Goal: Navigation & Orientation: Find specific page/section

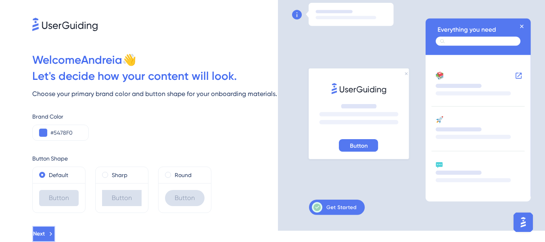
drag, startPoint x: 53, startPoint y: 235, endPoint x: 98, endPoint y: 193, distance: 61.7
click at [44, 235] on span "Next" at bounding box center [38, 234] width 12 height 10
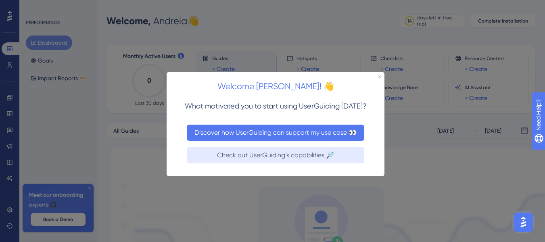
click at [286, 132] on button "Discover how UserGuiding can support my use case 👀" at bounding box center [276, 132] width 178 height 16
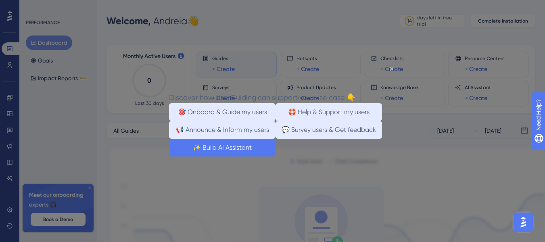
click at [276, 156] on button "✨ Build AI Assistant" at bounding box center [222, 147] width 107 height 18
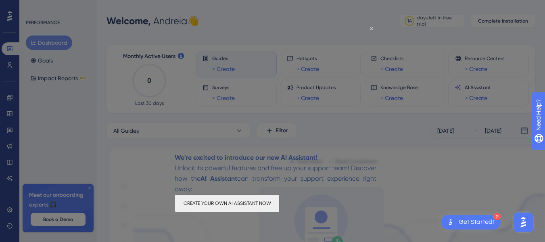
click at [279, 206] on button "CREATE YOUR OWN AI ASSISTANT NOW" at bounding box center [227, 203] width 105 height 18
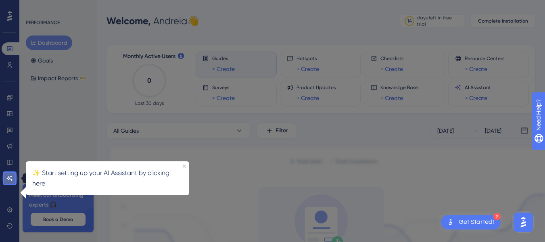
drag, startPoint x: 11, startPoint y: 182, endPoint x: 16, endPoint y: 24, distance: 158.3
click at [11, 182] on link at bounding box center [10, 178] width 16 height 13
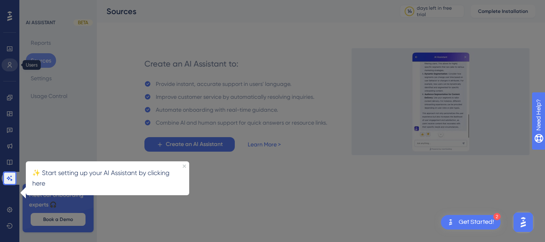
click at [8, 61] on link at bounding box center [10, 65] width 16 height 13
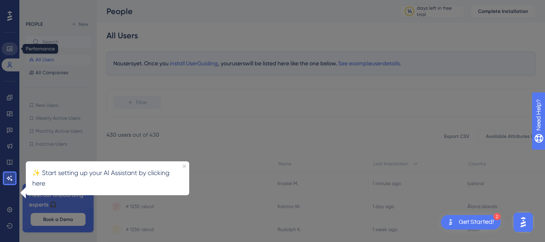
click at [10, 50] on icon at bounding box center [9, 48] width 5 height 5
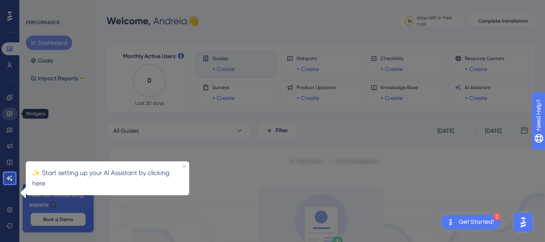
click at [11, 113] on icon at bounding box center [9, 114] width 6 height 6
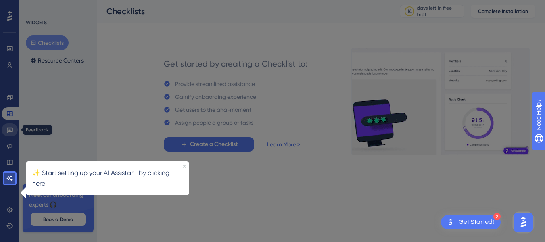
click at [8, 127] on icon at bounding box center [9, 130] width 6 height 6
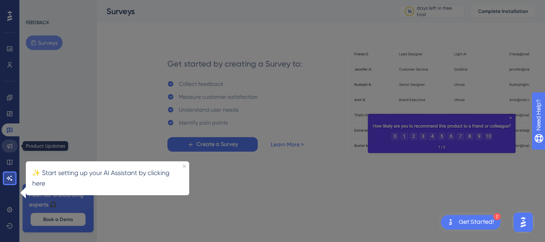
click at [7, 143] on icon at bounding box center [9, 146] width 6 height 6
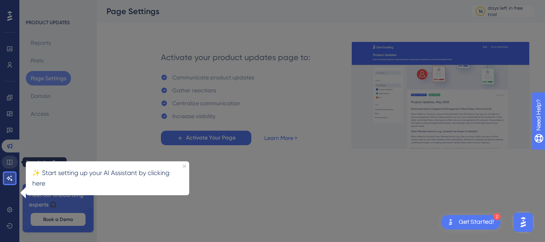
click at [13, 161] on icon at bounding box center [9, 162] width 6 height 6
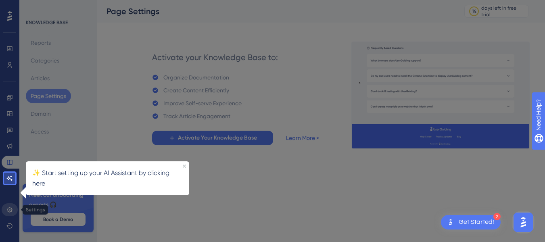
click at [12, 211] on icon at bounding box center [9, 210] width 6 height 6
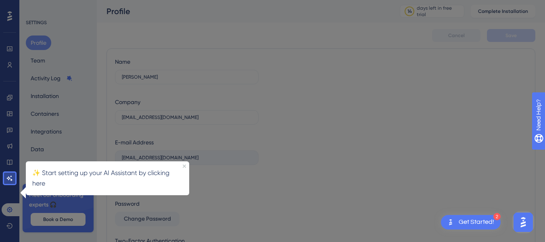
click at [218, 194] on div "Name [PERSON_NAME] Company [EMAIL_ADDRESS][DOMAIN_NAME] E-mail Address [EMAIL_A…" at bounding box center [187, 158] width 144 height 202
click at [184, 166] on icon "Close Preview" at bounding box center [184, 166] width 3 height 3
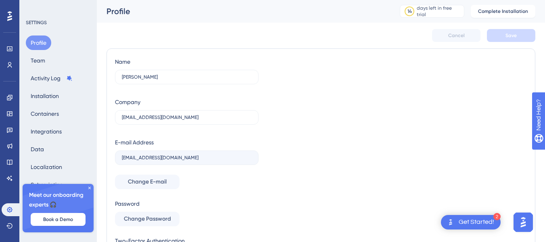
click at [91, 189] on icon at bounding box center [89, 188] width 5 height 5
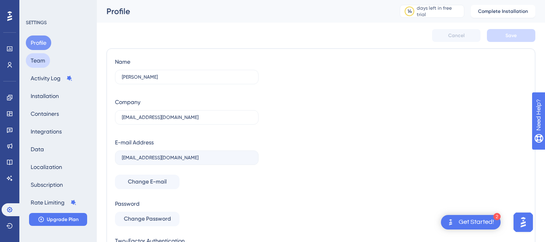
click at [44, 63] on button "Team" at bounding box center [38, 60] width 24 height 15
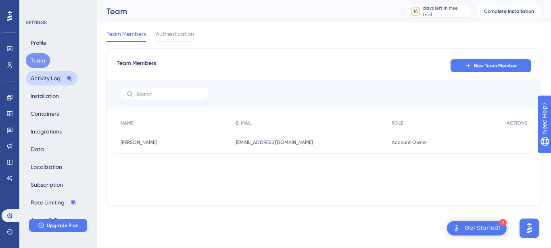
click at [40, 77] on button "Activity Log" at bounding box center [52, 78] width 52 height 15
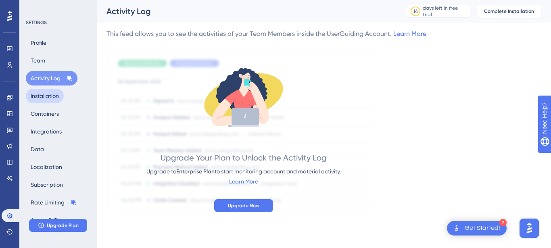
click at [40, 95] on button "Installation" at bounding box center [45, 96] width 38 height 15
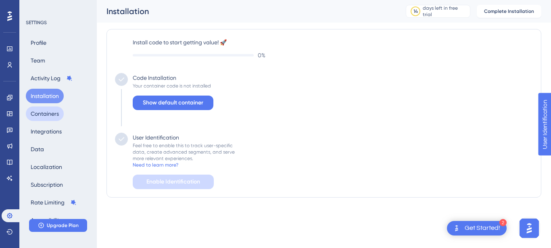
click at [48, 115] on button "Containers" at bounding box center [45, 114] width 38 height 15
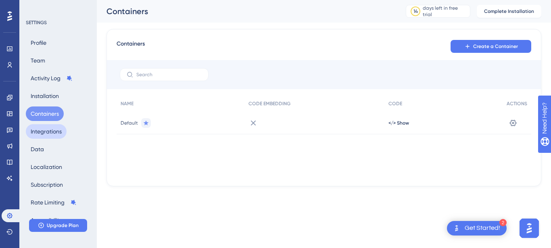
click at [53, 134] on button "Integrations" at bounding box center [46, 131] width 41 height 15
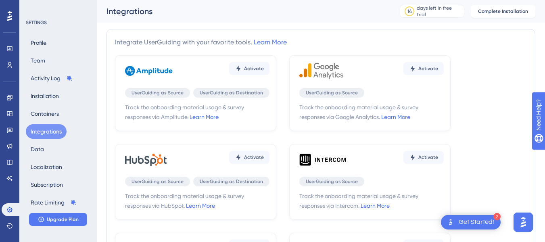
click at [56, 151] on div "Profile Team Activity Log Installation Containers Integrations Data Localizatio…" at bounding box center [58, 132] width 65 height 192
click at [41, 148] on button "Data" at bounding box center [37, 149] width 23 height 15
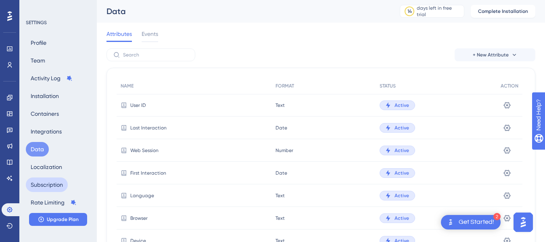
click at [54, 182] on button "Subscription" at bounding box center [47, 185] width 42 height 15
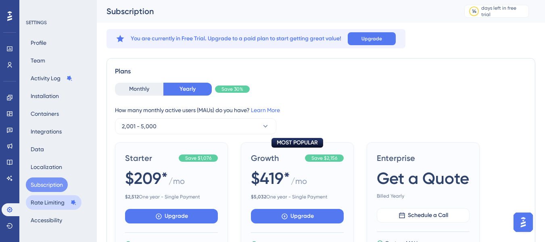
click at [53, 203] on button "Rate Limiting" at bounding box center [54, 202] width 56 height 15
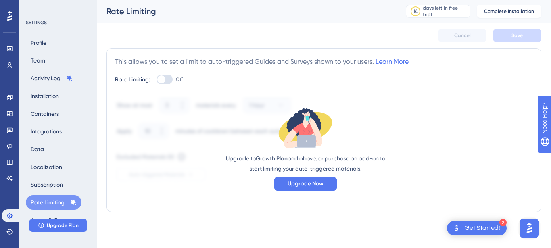
click at [95, 169] on div "SETTINGS Profile Team Activity Log Installation Containers Integrations Data Lo…" at bounding box center [57, 124] width 77 height 248
click at [9, 17] on icon at bounding box center [9, 16] width 5 height 10
click at [9, 63] on icon at bounding box center [9, 65] width 6 height 6
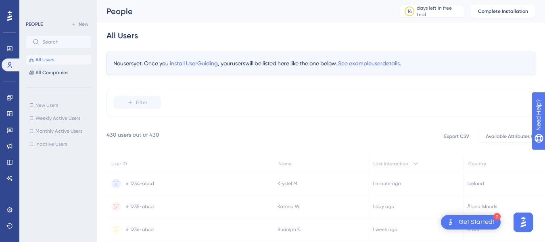
drag, startPoint x: 213, startPoint y: 151, endPoint x: 245, endPoint y: 160, distance: 32.6
click at [245, 160] on icon at bounding box center [190, 164] width 167 height 16
click at [8, 228] on icon at bounding box center [9, 226] width 6 height 6
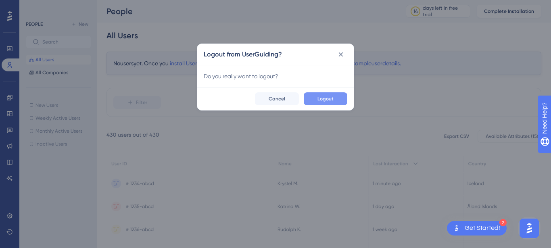
click at [324, 101] on span "Logout" at bounding box center [326, 99] width 16 height 6
